Goal: Information Seeking & Learning: Learn about a topic

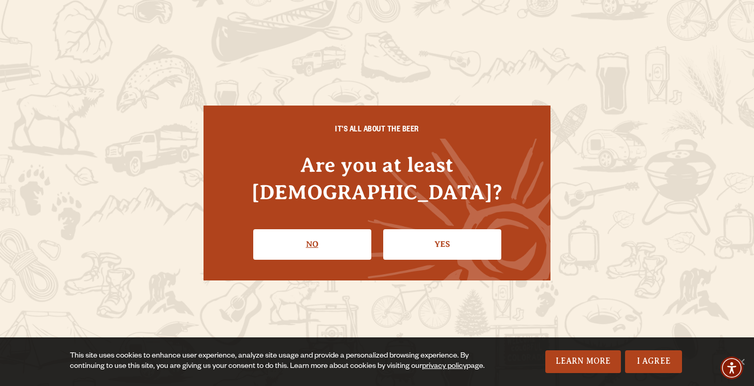
click at [301, 230] on link "No" at bounding box center [312, 244] width 118 height 30
click at [427, 254] on div "IT'S ALL ABOUT THE BEER Are you at least [DEMOGRAPHIC_DATA]? No Yes" at bounding box center [376, 193] width 347 height 174
click at [442, 240] on link "Yes" at bounding box center [442, 244] width 118 height 30
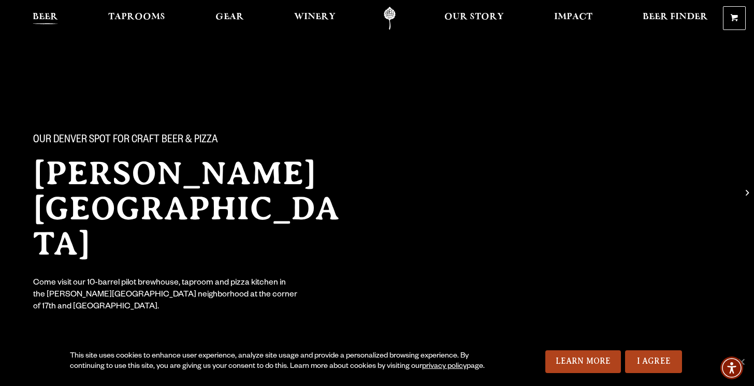
click at [52, 13] on span "Beer" at bounding box center [45, 17] width 25 height 8
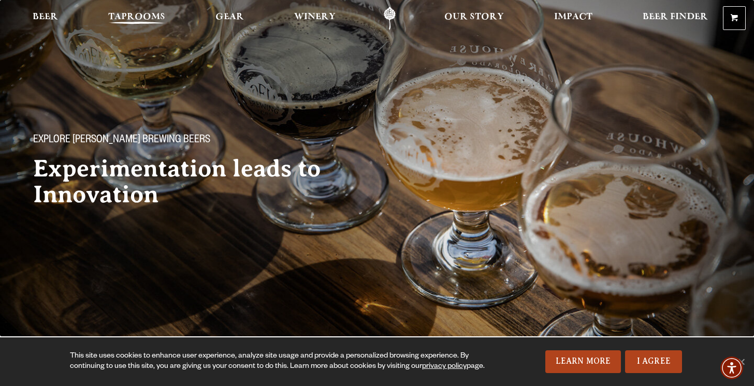
click at [132, 15] on span "Taprooms" at bounding box center [136, 17] width 57 height 8
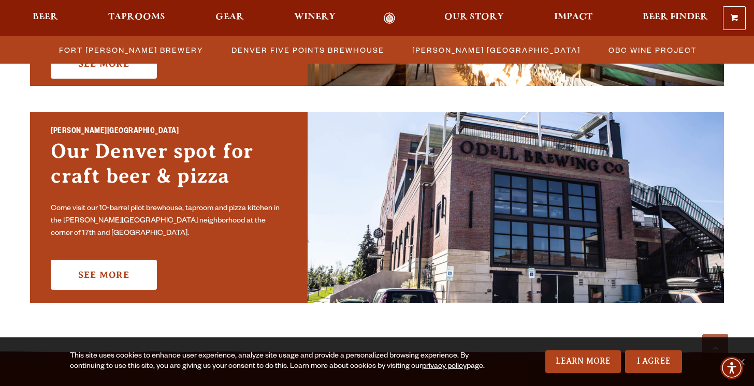
scroll to position [722, 0]
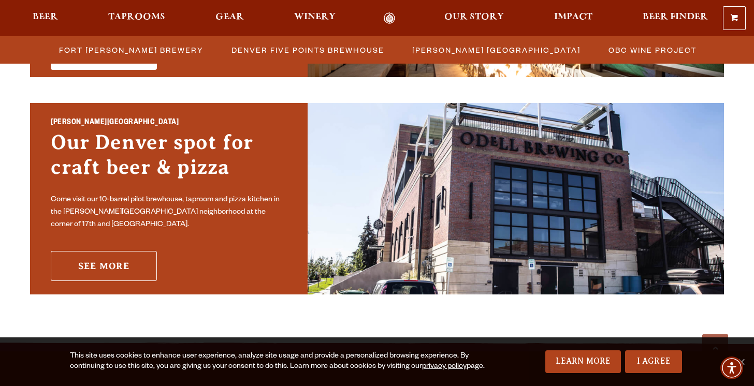
click at [115, 265] on link "See More" at bounding box center [104, 266] width 106 height 30
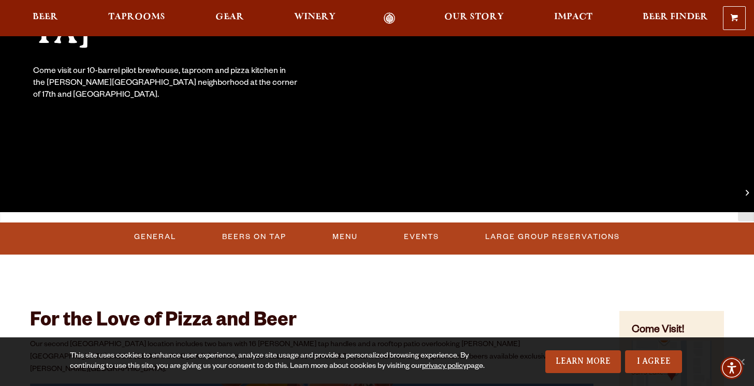
scroll to position [220, 0]
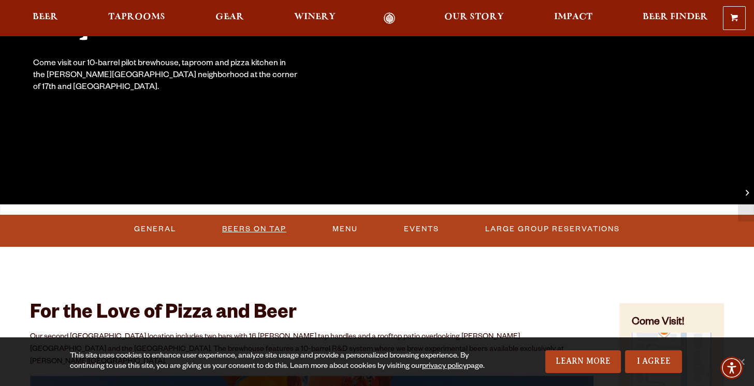
click at [265, 226] on link "Beers On Tap" at bounding box center [254, 229] width 72 height 24
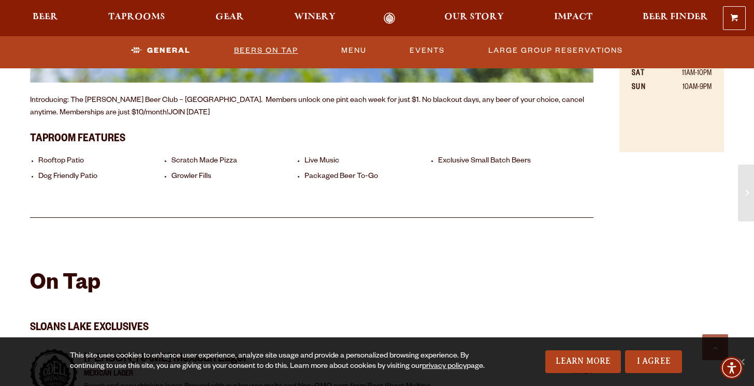
scroll to position [749, 0]
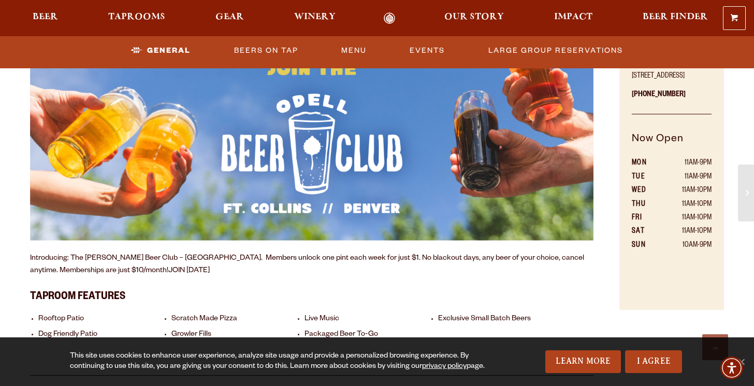
scroll to position [592, 0]
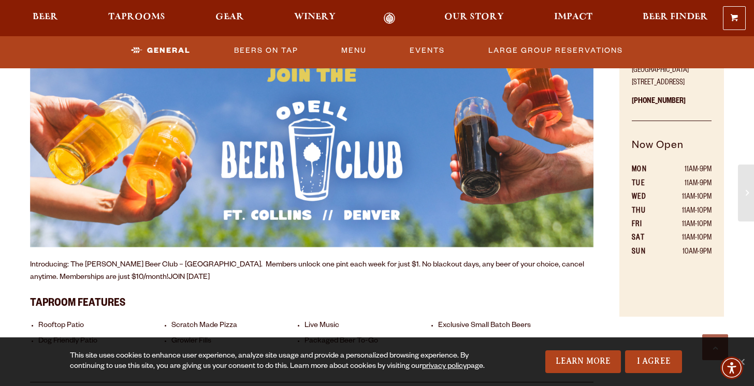
click at [610, 202] on div "For the Love of Pizza and Beer Our second Denver location includes two bars wit…" at bounding box center [311, 142] width 615 height 481
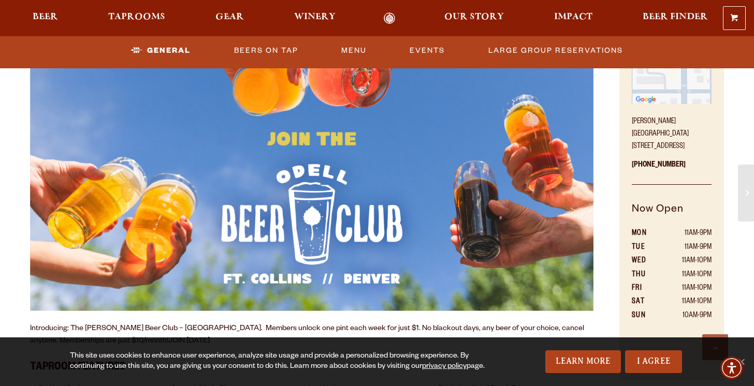
scroll to position [530, 0]
